Goal: Learn about a topic

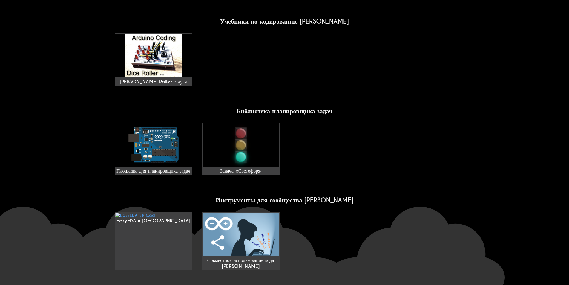
scroll to position [418, 0]
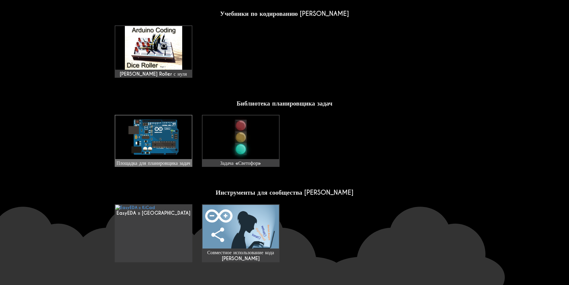
click at [176, 140] on img at bounding box center [153, 137] width 76 height 44
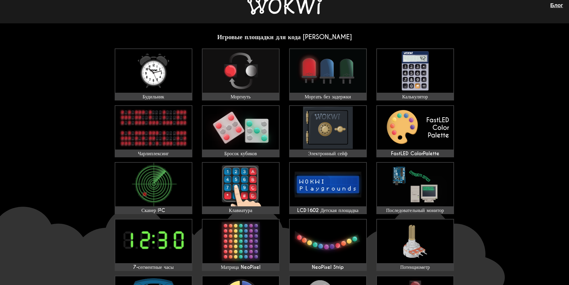
scroll to position [0, 0]
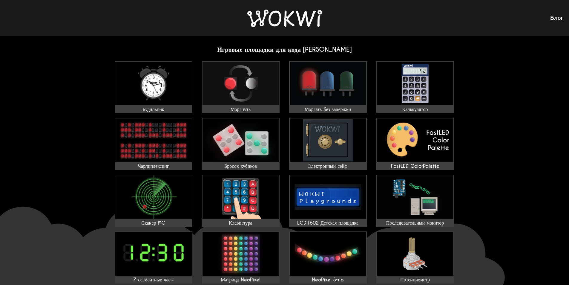
click at [303, 28] on link at bounding box center [284, 19] width 75 height 19
click at [294, 25] on img at bounding box center [284, 19] width 75 height 18
